Goal: Transaction & Acquisition: Purchase product/service

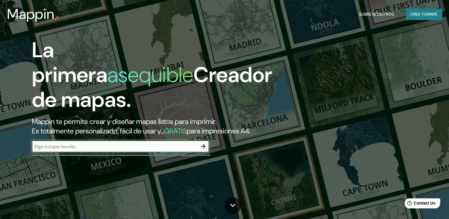
click at [123, 150] on input "text" at bounding box center [114, 146] width 165 height 7
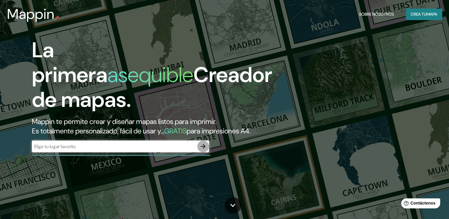
click at [205, 149] on icon "button" at bounding box center [203, 146] width 5 height 5
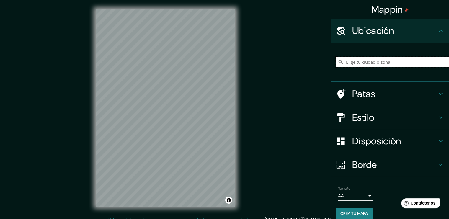
click at [344, 60] on input "Elige tu ciudad o zona" at bounding box center [392, 62] width 113 height 11
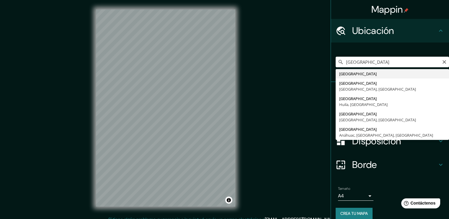
type input "[GEOGRAPHIC_DATA]"
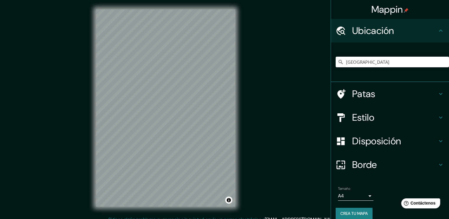
click at [381, 116] on h4 "Estilo" at bounding box center [394, 118] width 85 height 12
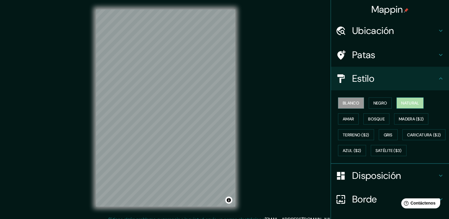
click at [402, 102] on font "Natural" at bounding box center [411, 102] width 18 height 5
click at [336, 52] on icon at bounding box center [341, 55] width 10 height 10
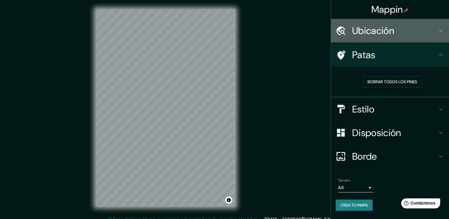
click at [411, 27] on h4 "Ubicación" at bounding box center [394, 31] width 85 height 12
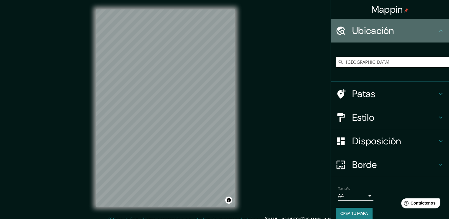
click at [411, 28] on h4 "Ubicación" at bounding box center [394, 31] width 85 height 12
click at [438, 30] on icon at bounding box center [441, 30] width 7 height 7
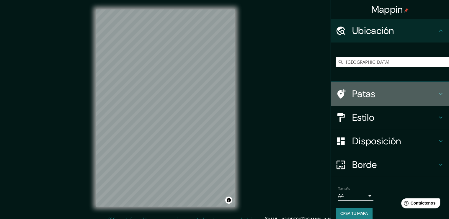
click at [438, 92] on icon at bounding box center [441, 93] width 7 height 7
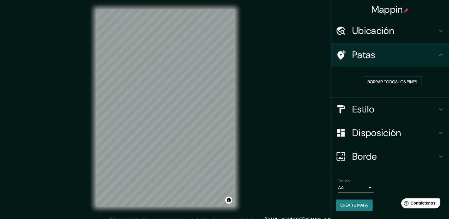
click at [437, 107] on h4 "Estilo" at bounding box center [394, 109] width 85 height 12
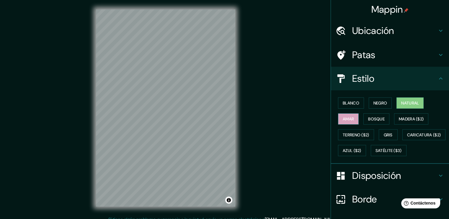
click at [343, 119] on font "Amar" at bounding box center [348, 118] width 11 height 5
click at [370, 118] on font "Bosque" at bounding box center [376, 118] width 17 height 5
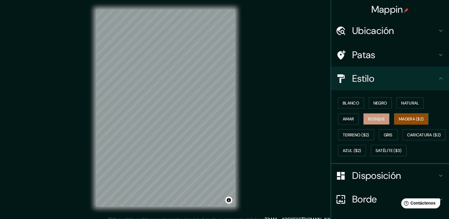
click at [403, 119] on font "Madera ($2)" at bounding box center [411, 118] width 25 height 5
click at [384, 132] on font "Gris" at bounding box center [388, 134] width 9 height 5
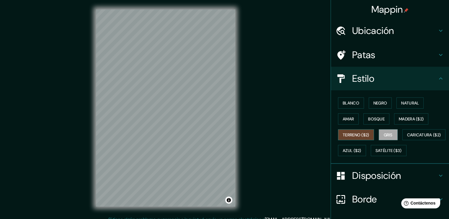
click at [351, 133] on font "Terreno ($2)" at bounding box center [356, 134] width 27 height 5
click at [407, 138] on font "Caricatura ($2)" at bounding box center [424, 134] width 34 height 5
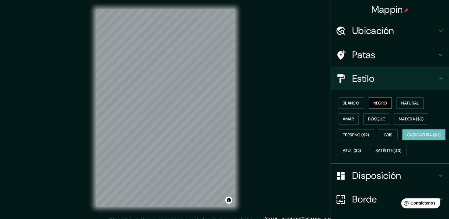
click at [374, 102] on font "Negro" at bounding box center [381, 102] width 14 height 5
click at [344, 101] on font "Blanco" at bounding box center [351, 102] width 17 height 5
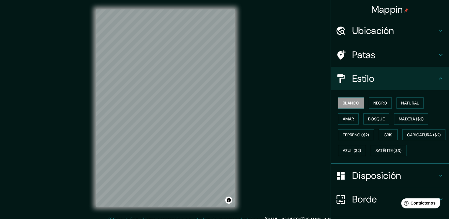
click at [391, 102] on div "Blanco Negro Natural Amar Bosque Madera ($2) Terreno ($2) Gris Caricatura ($2) …" at bounding box center [392, 127] width 113 height 64
click at [397, 103] on button "Natural" at bounding box center [410, 103] width 27 height 11
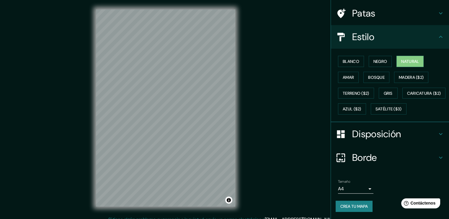
scroll to position [56, 0]
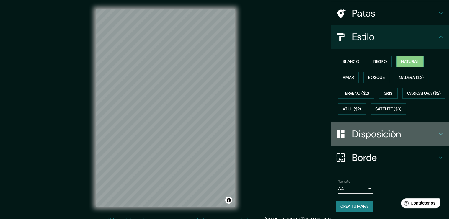
click at [430, 133] on h4 "Disposición" at bounding box center [394, 134] width 85 height 12
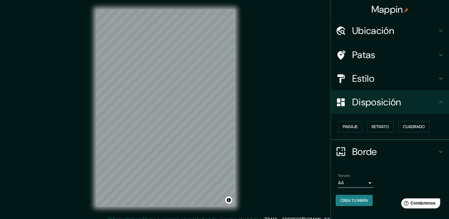
scroll to position [0, 0]
click at [358, 124] on button "Paisaje" at bounding box center [350, 126] width 24 height 11
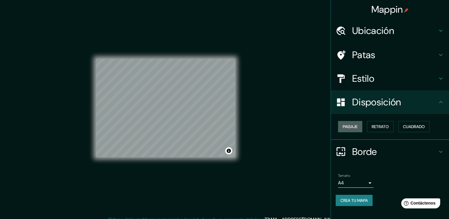
click at [358, 124] on button "Paisaje" at bounding box center [350, 126] width 24 height 11
click at [384, 125] on font "Retrato" at bounding box center [380, 126] width 17 height 5
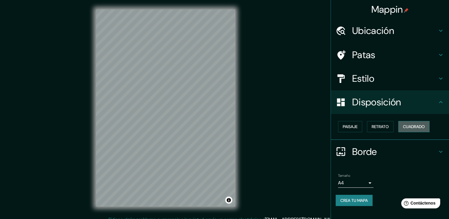
click at [423, 125] on font "Cuadrado" at bounding box center [414, 126] width 22 height 5
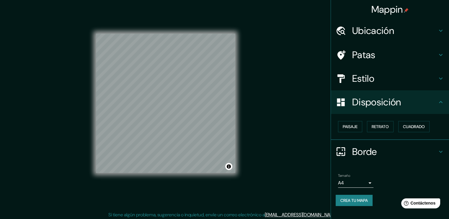
scroll to position [6, 0]
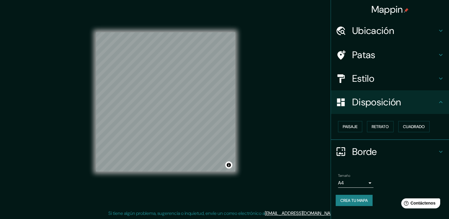
click at [392, 150] on h4 "Borde" at bounding box center [394, 152] width 85 height 12
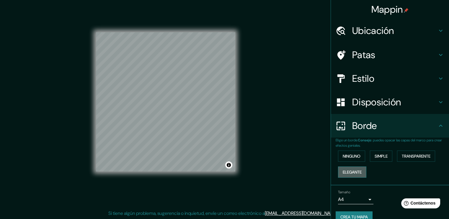
click at [358, 173] on font "Elegante" at bounding box center [352, 172] width 19 height 5
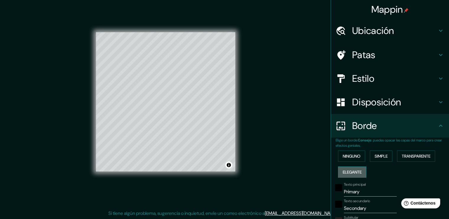
click at [355, 171] on font "Elegante" at bounding box center [352, 172] width 19 height 5
type input "189"
type input "38"
type input "19"
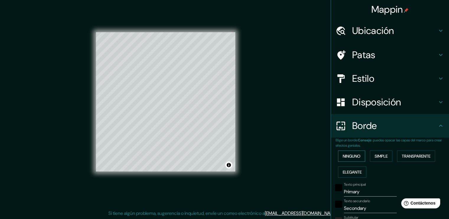
click at [352, 155] on font "Ninguno" at bounding box center [352, 156] width 18 height 5
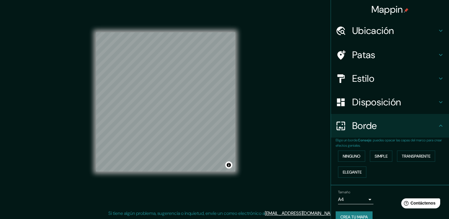
scroll to position [9, 0]
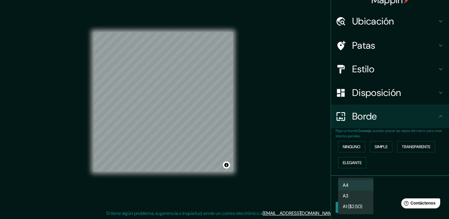
click at [362, 190] on body "Mappin Ubicación [GEOGRAPHIC_DATA] Patas Estilo Disposición Borde Elige un bord…" at bounding box center [224, 103] width 449 height 219
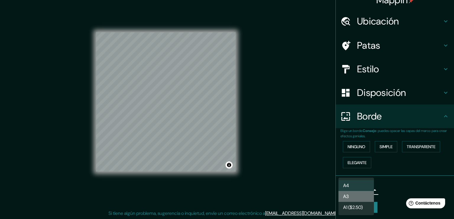
click at [357, 196] on li "A3" at bounding box center [355, 196] width 35 height 11
type input "a4"
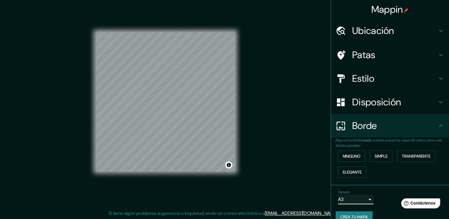
scroll to position [0, 0]
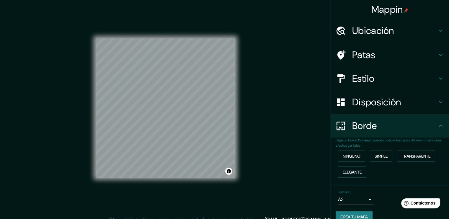
click at [356, 69] on div "Estilo" at bounding box center [390, 79] width 118 height 24
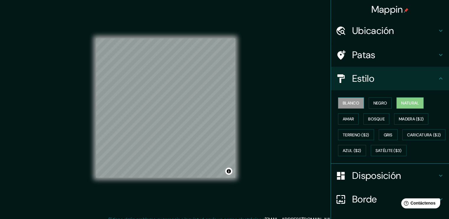
click at [353, 103] on font "Blanco" at bounding box center [351, 102] width 17 height 5
